Goal: Task Accomplishment & Management: Manage account settings

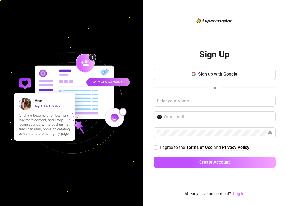
click at [236, 196] on link "Log In" at bounding box center [238, 194] width 11 height 5
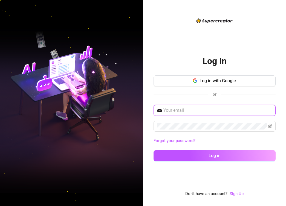
click at [182, 110] on input "text" at bounding box center [217, 110] width 109 height 7
paste input "[EMAIL_ADDRESS][DOMAIN_NAME]"
type input "[EMAIL_ADDRESS][DOMAIN_NAME]"
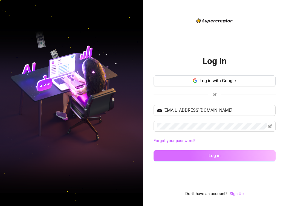
click at [186, 156] on button "Log in" at bounding box center [215, 156] width 122 height 11
